Goal: Find specific page/section: Find specific page/section

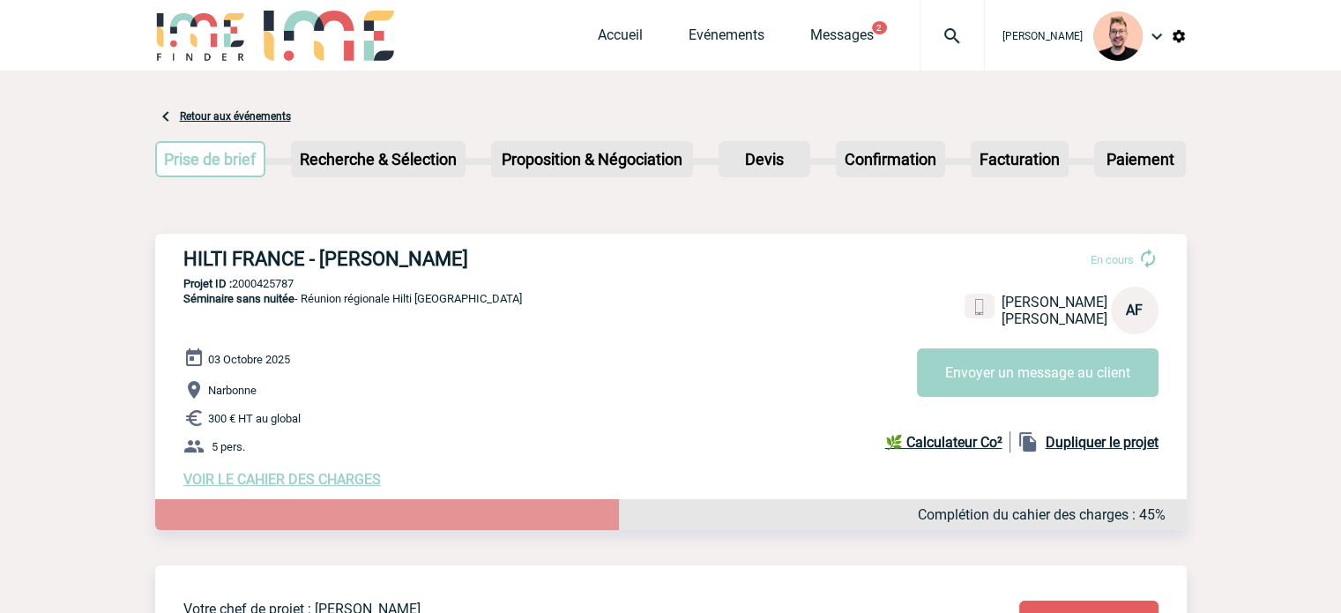
click at [949, 36] on img at bounding box center [952, 36] width 63 height 21
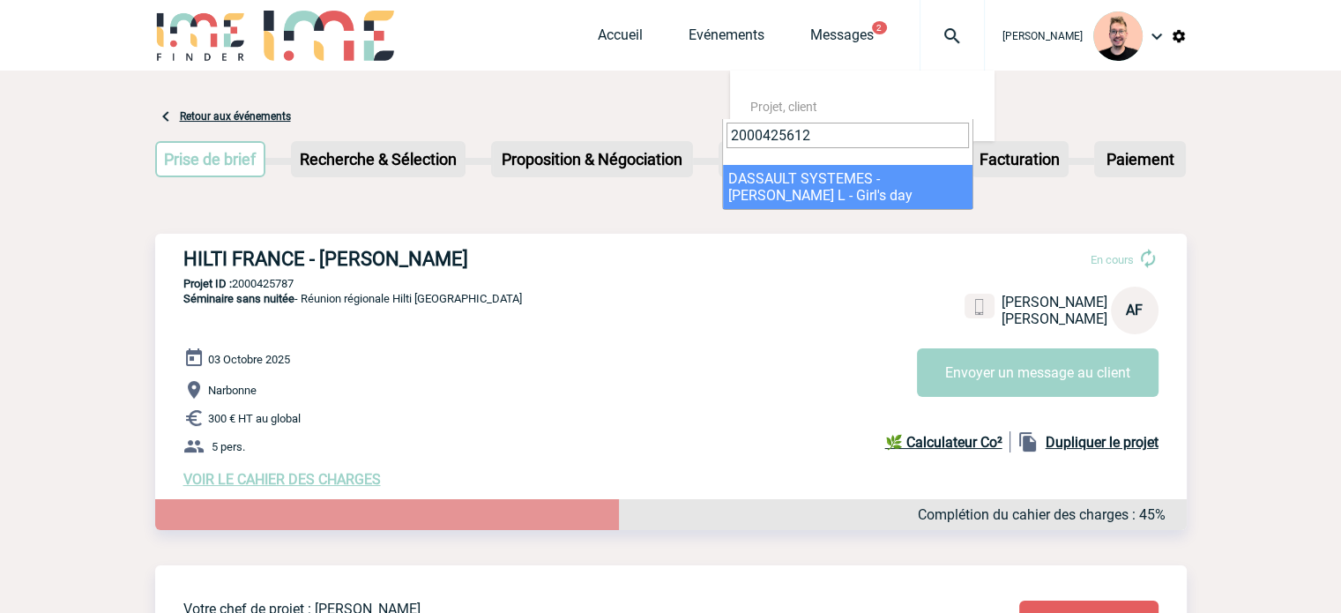
type input "2000425612"
select select "25113"
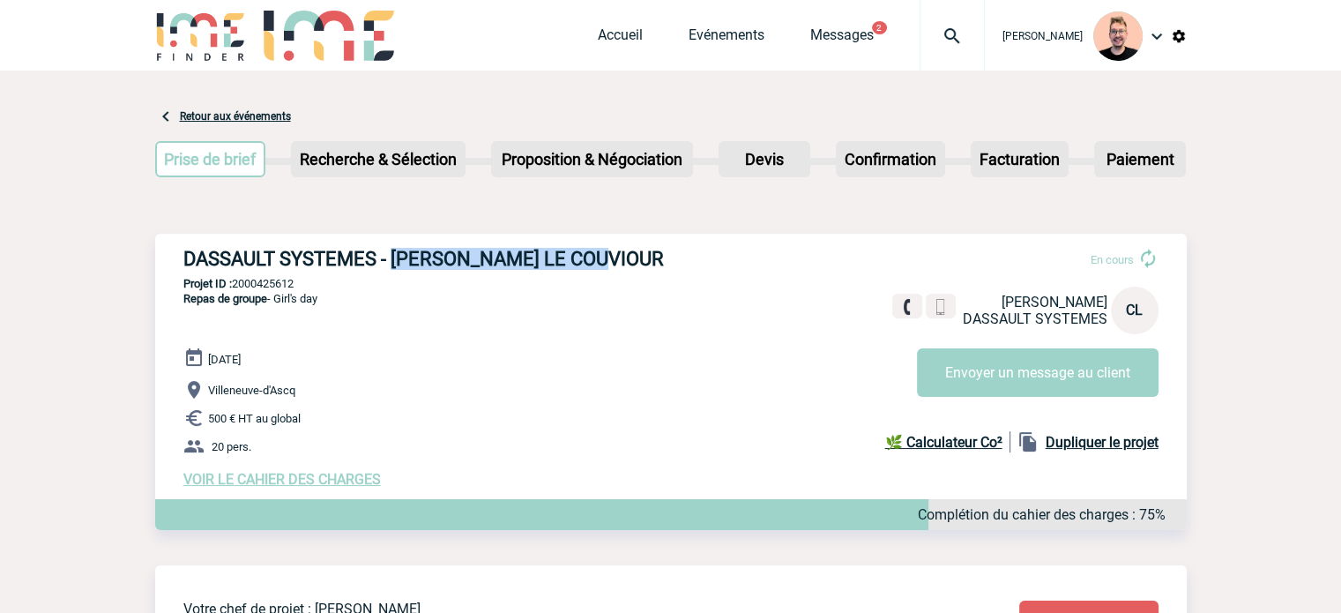
drag, startPoint x: 390, startPoint y: 257, endPoint x: 674, endPoint y: 266, distance: 284.1
click at [674, 266] on h3 "DASSAULT SYSTEMES - Caroline LE COUVIOUR" at bounding box center [447, 259] width 529 height 22
copy h3 "Caroline LE COUVIOUR"
click at [266, 288] on p "Projet ID : 2000425612" at bounding box center [671, 283] width 1032 height 13
click at [266, 287] on p "Projet ID : 2000425612" at bounding box center [671, 283] width 1032 height 13
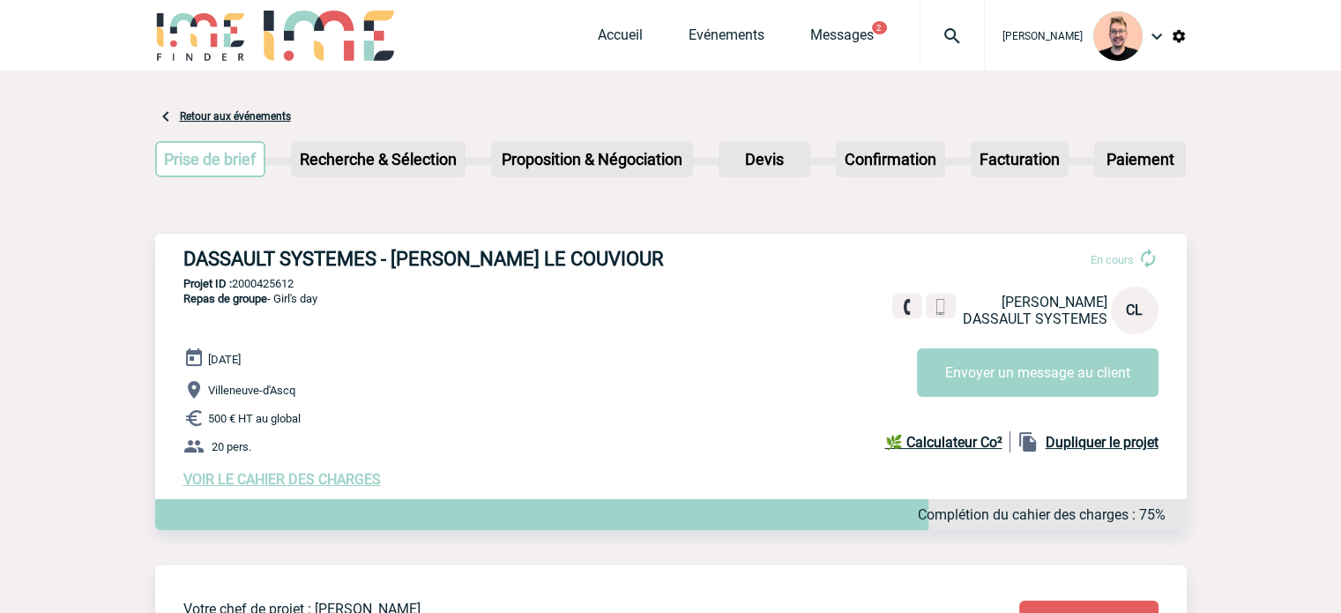
copy p "2000425612"
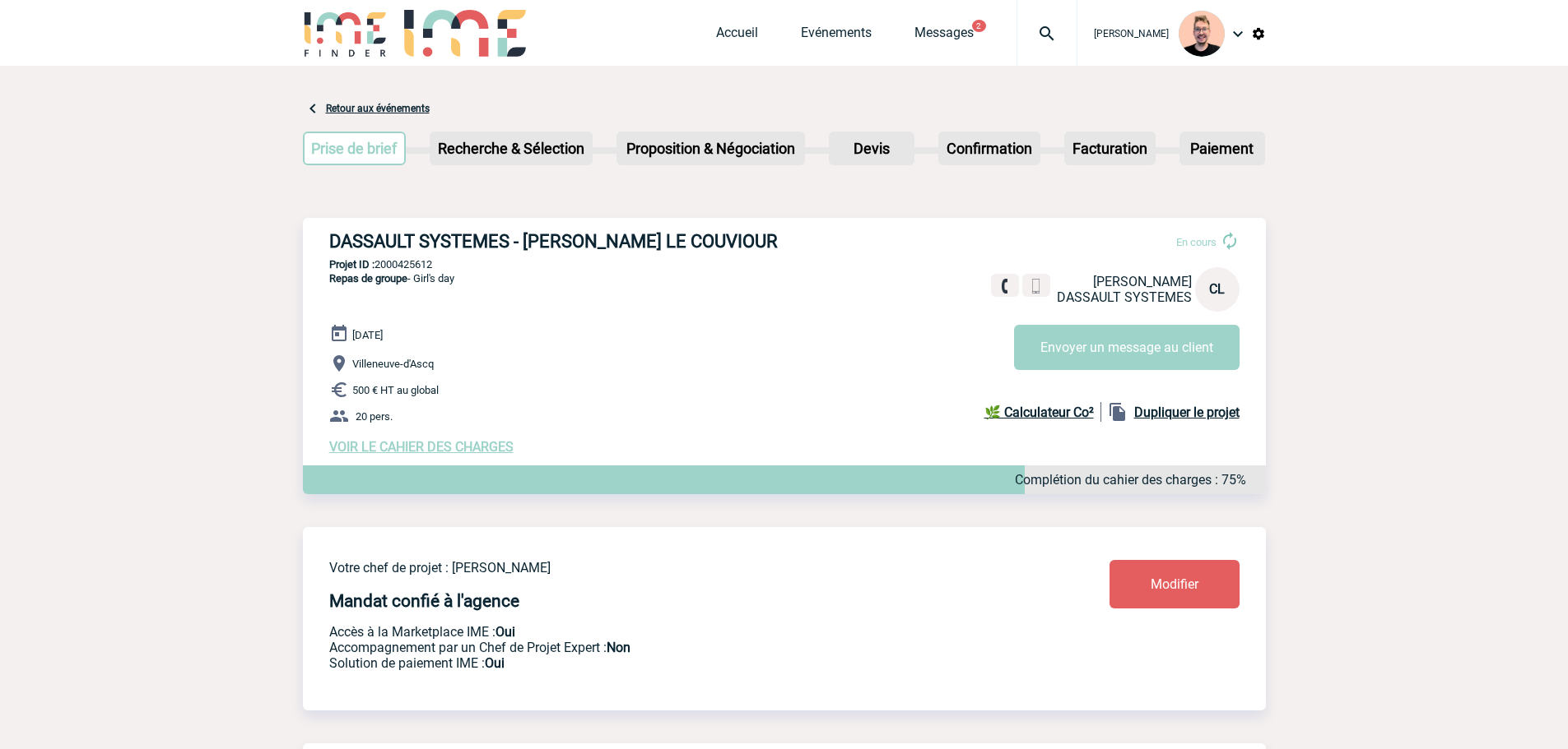
click at [389, 257] on div "DASSAULT SYSTEMES - Caroline LE COUVIOUR En cours Caroline LE COUVIOUR DASSAULT…" at bounding box center [785, 343] width 963 height 250
click at [399, 268] on p "Projet ID : 2000425612" at bounding box center [785, 264] width 963 height 12
copy p "2000425612"
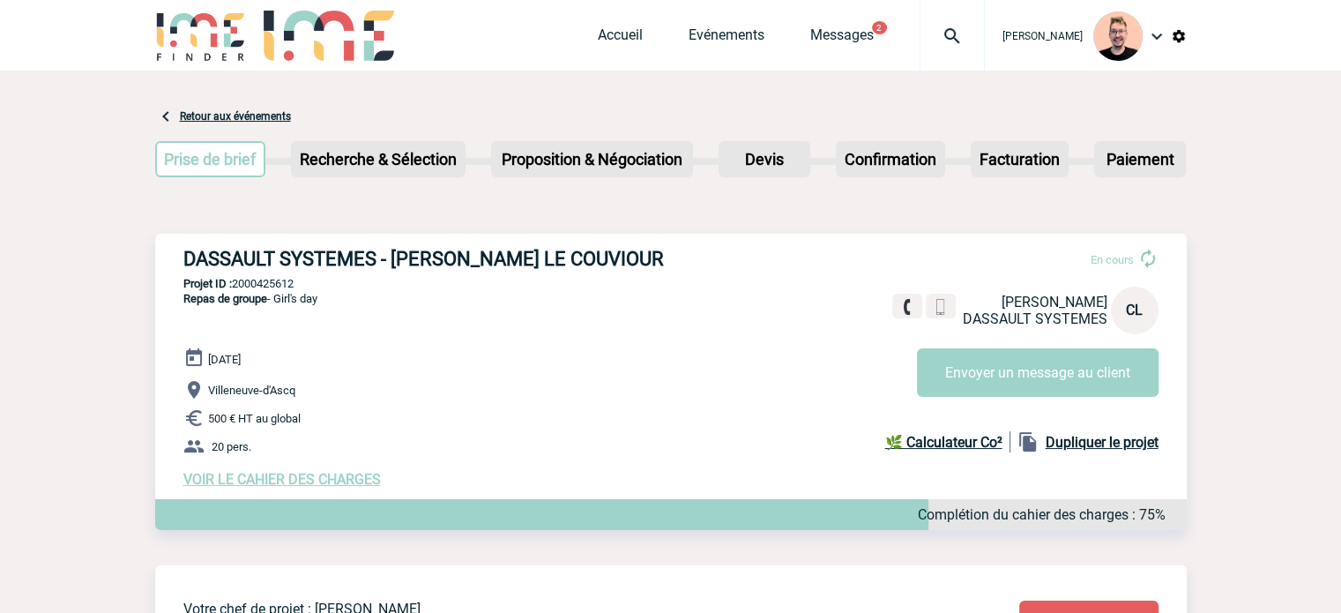
click at [929, 42] on img at bounding box center [952, 36] width 63 height 21
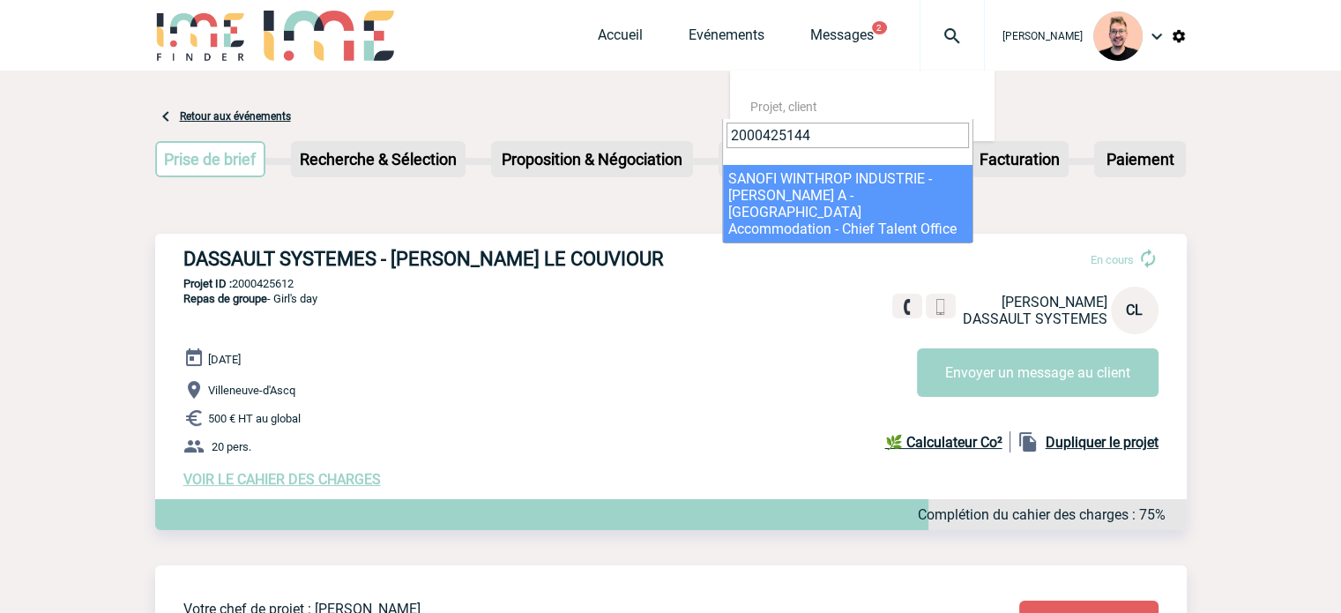
type input "2000425144"
select select "24645"
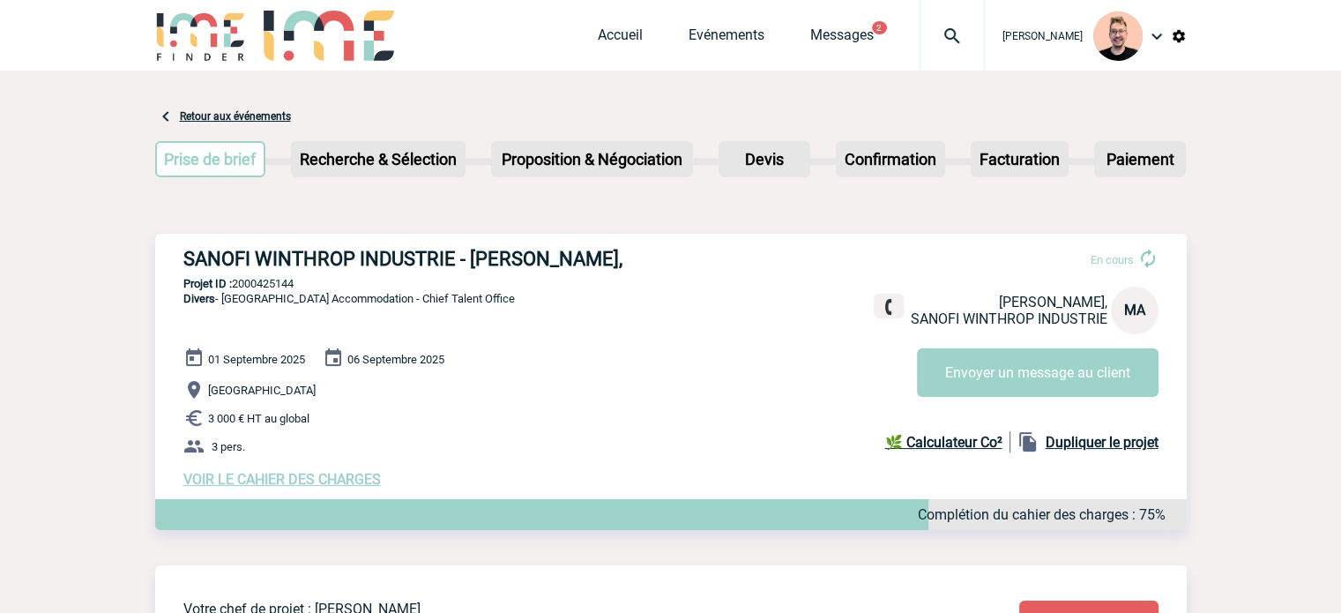
click at [935, 49] on div at bounding box center [952, 35] width 65 height 71
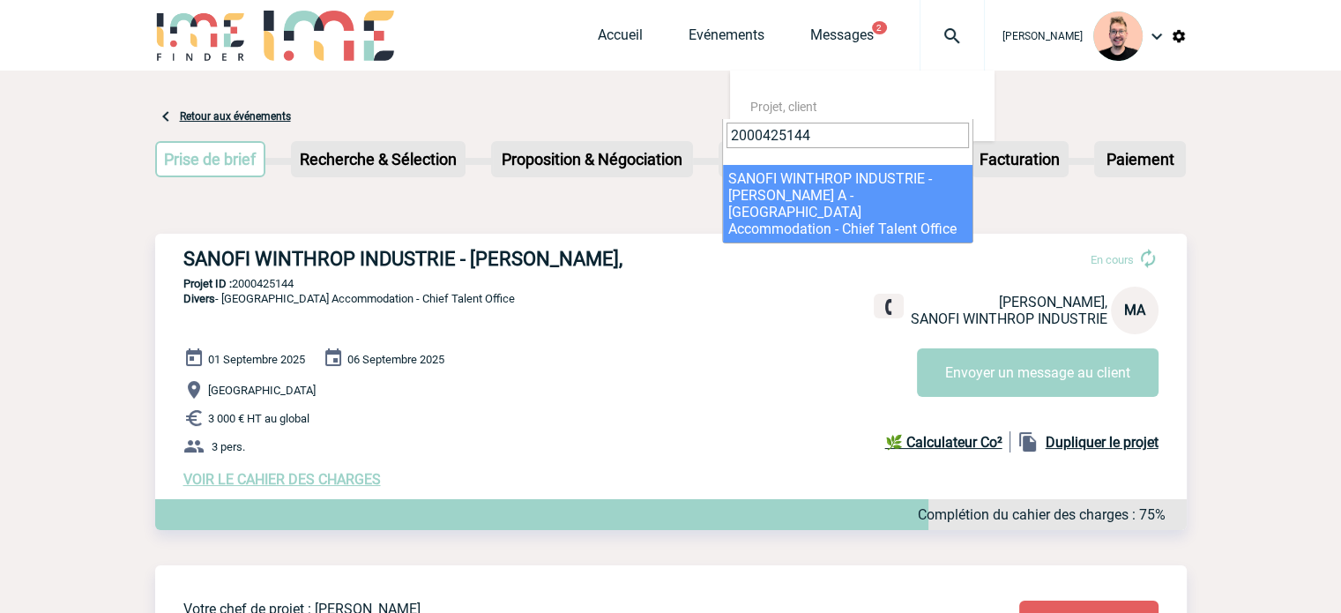
type input "2000425144"
select select "24645"
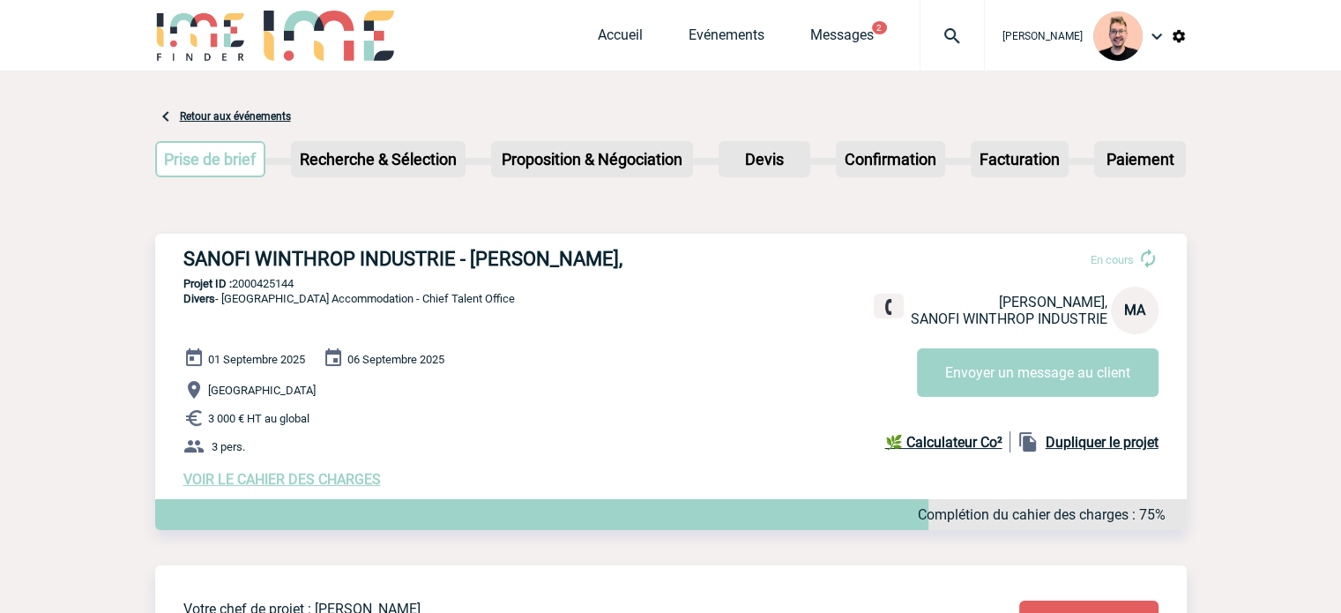
click at [921, 41] on img at bounding box center [952, 36] width 63 height 21
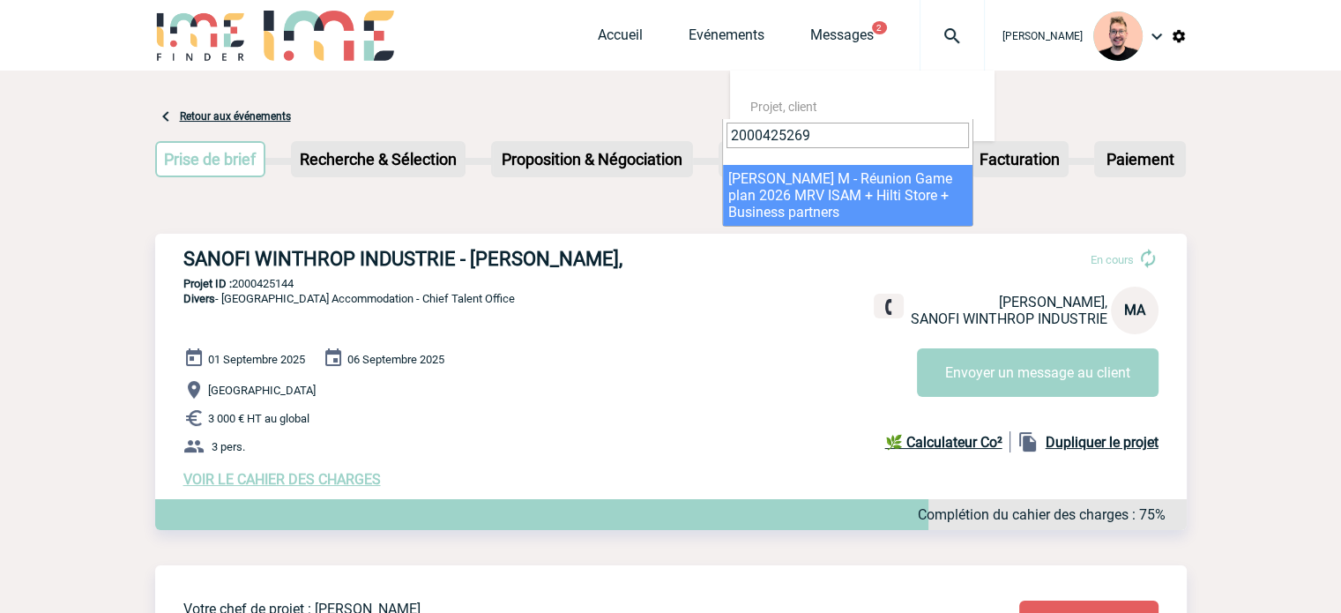
type input "2000425269"
select select "24770"
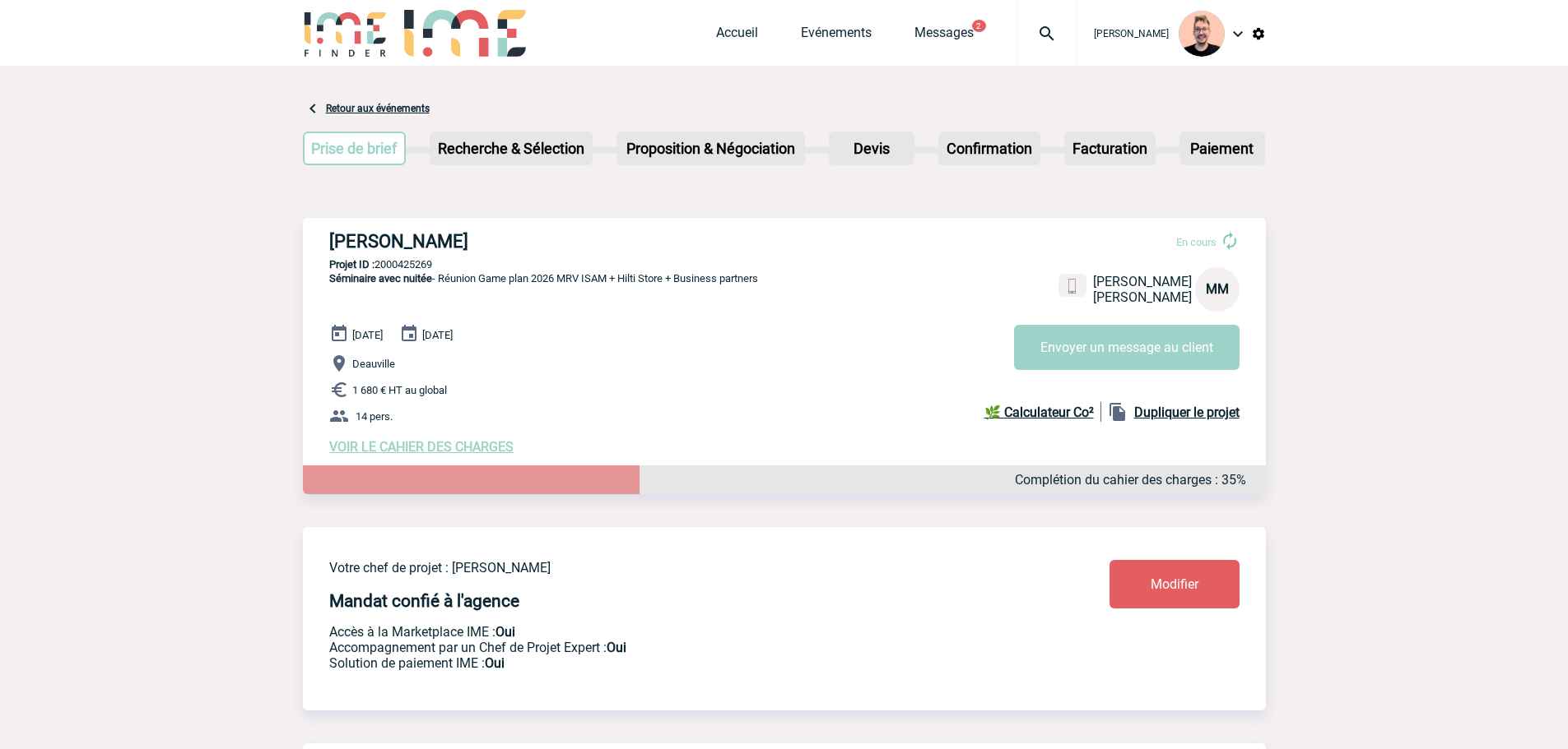
click at [1028, 21] on div at bounding box center [1046, 33] width 61 height 66
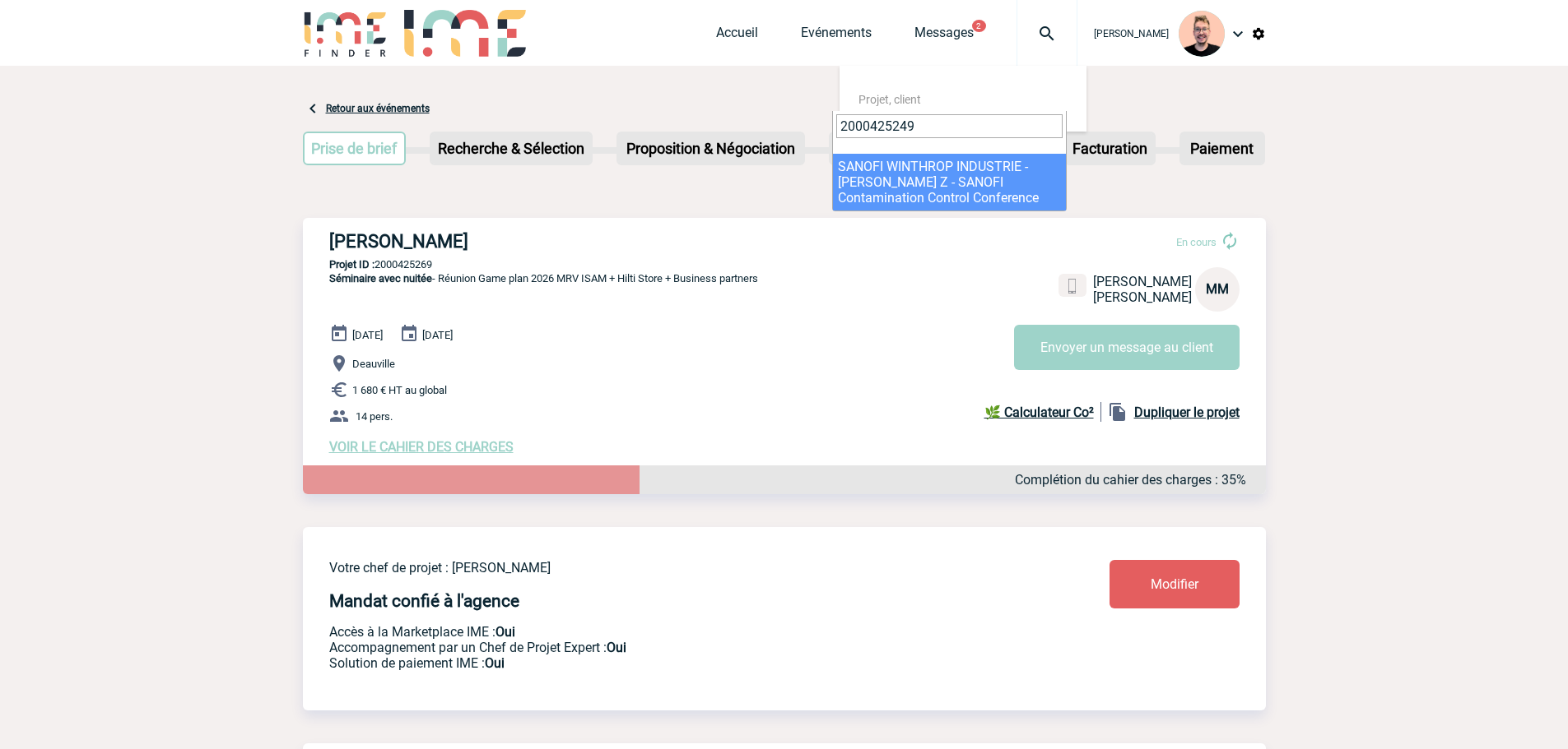
type input "2000425249"
select select "24750"
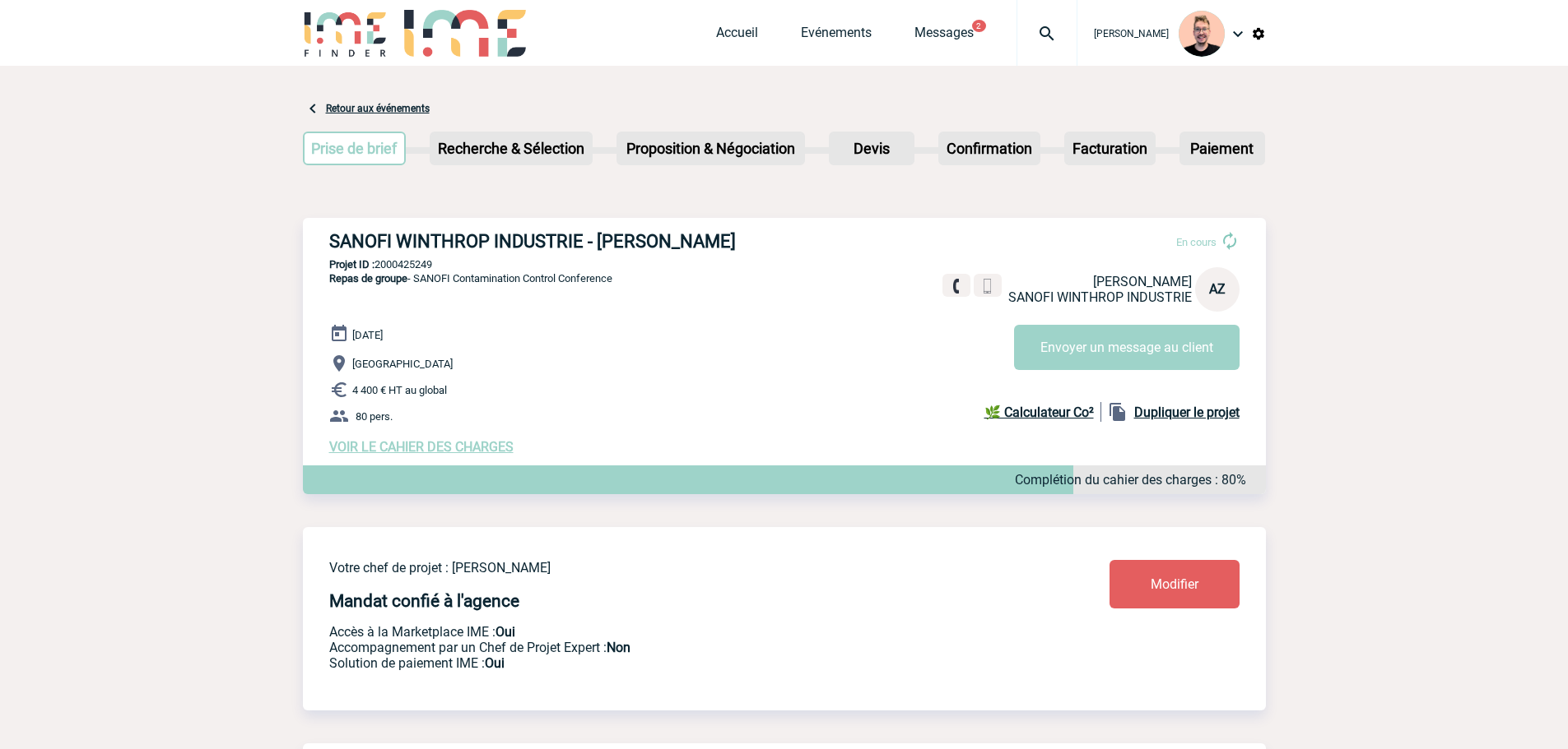
drag, startPoint x: 725, startPoint y: 234, endPoint x: 811, endPoint y: 237, distance: 86.1
click at [811, 237] on h3 "SANOFI WINTHROP INDUSTRIE - [PERSON_NAME]" at bounding box center [576, 242] width 494 height 21
copy h3 "ZACHARA-BULTEL"
click at [617, 243] on h3 "SANOFI WINTHROP INDUSTRIE - [PERSON_NAME]" at bounding box center [576, 242] width 494 height 21
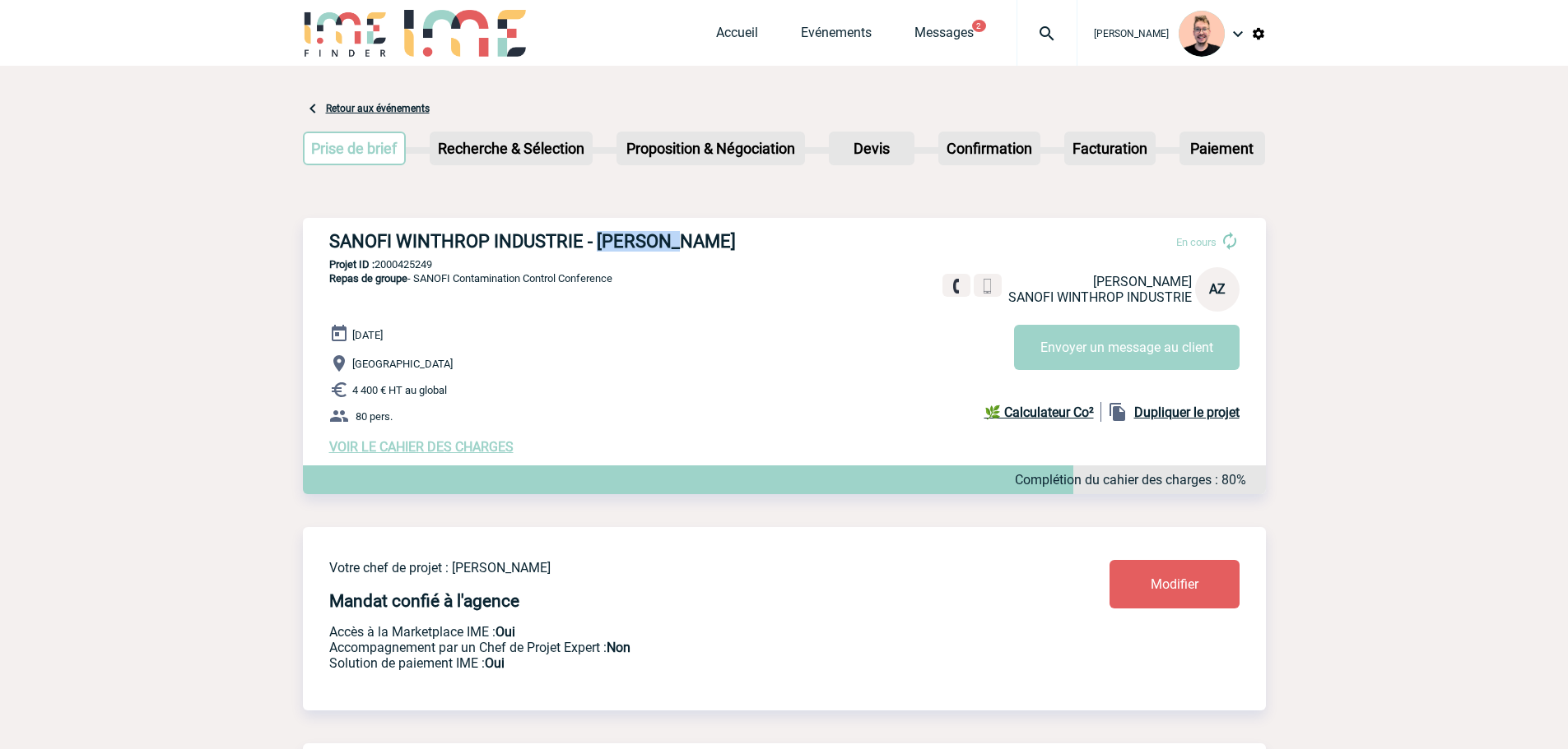
copy h3 "[PERSON_NAME]"
click at [775, 230] on div "SANOFI WINTHROP INDUSTRIE - [PERSON_NAME] En cours [PERSON_NAME] SANOFI WINTHRO…" at bounding box center [785, 343] width 963 height 250
drag, startPoint x: 801, startPoint y: 240, endPoint x: 593, endPoint y: 253, distance: 208.4
click at [597, 248] on h3 "SANOFI WINTHROP INDUSTRIE - [PERSON_NAME]" at bounding box center [576, 242] width 494 height 21
copy h3 "[PERSON_NAME]"
